Goal: Information Seeking & Learning: Learn about a topic

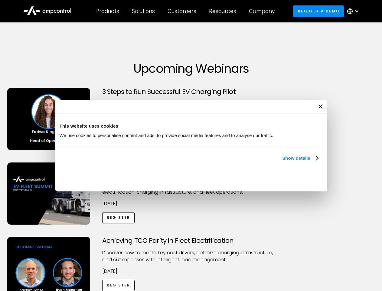
click at [282, 162] on link "Show details" at bounding box center [300, 157] width 36 height 7
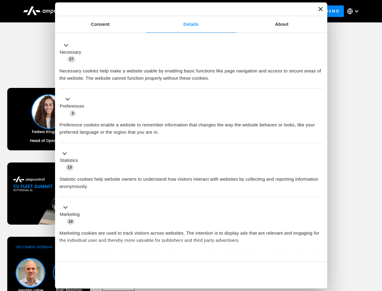
click at [319, 251] on ul "Necessary 27 Necessary cookies help make a website usable by enabling basic fun…" at bounding box center [191, 159] width 269 height 249
click at [376, 244] on div "Achieving TCO Parity in Fleet Electrification Discover how to model key cost dr…" at bounding box center [191, 283] width 380 height 95
click at [186, 11] on div "Customers" at bounding box center [182, 11] width 29 height 7
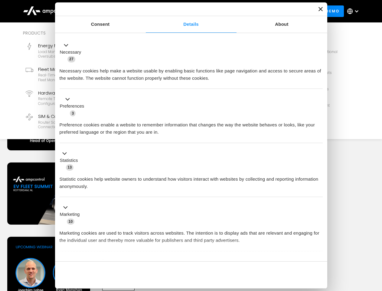
click at [107, 11] on div "Products" at bounding box center [107, 11] width 23 height 7
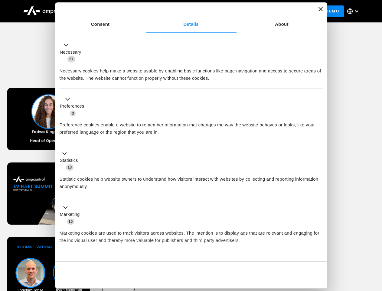
click at [144, 11] on div "Solutions" at bounding box center [143, 11] width 23 height 7
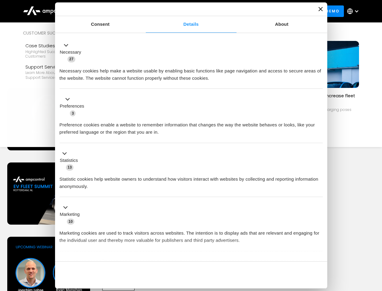
click at [183, 11] on div "Customers" at bounding box center [182, 11] width 29 height 7
click at [224, 11] on div "Resources" at bounding box center [222, 11] width 27 height 7
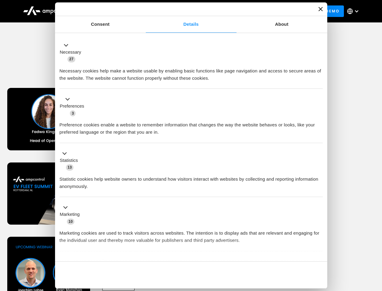
click at [264, 11] on div "Company" at bounding box center [262, 11] width 26 height 7
click at [355, 11] on div at bounding box center [356, 11] width 5 height 5
